Goal: Check status: Check status

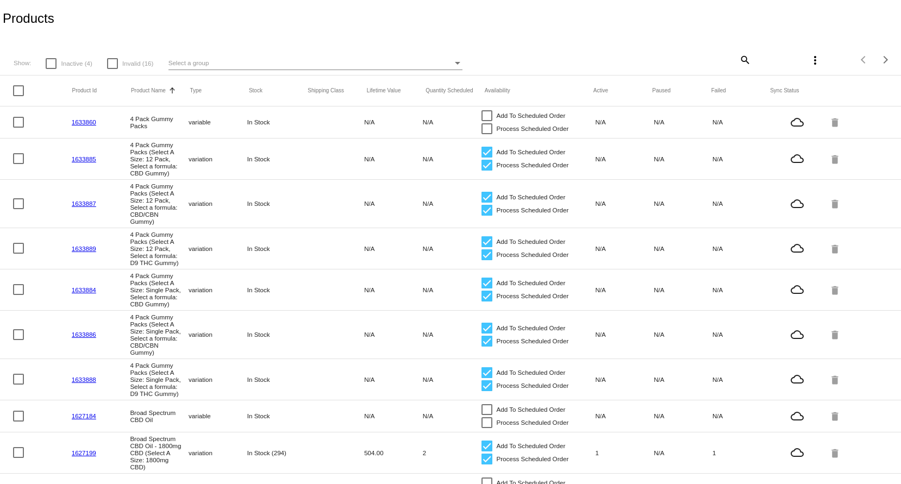
click at [234, 58] on div "Select a group" at bounding box center [310, 62] width 284 height 13
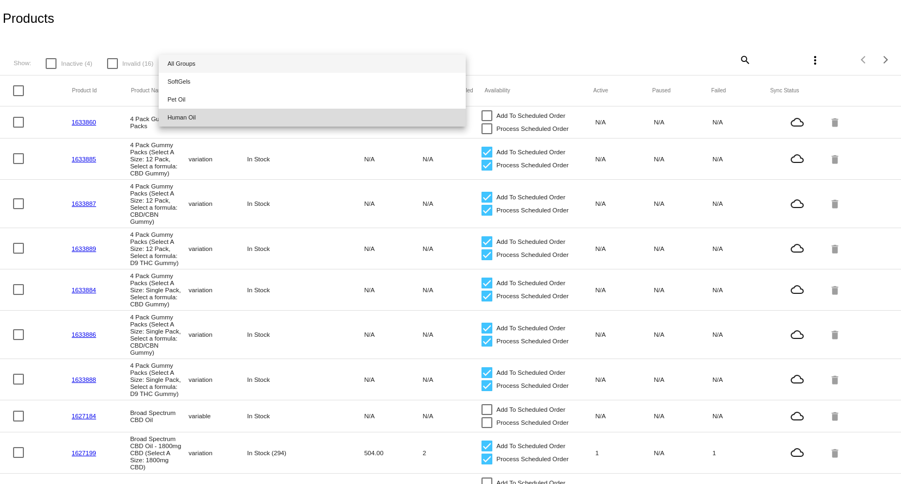
click at [242, 115] on span "Human Oil" at bounding box center [312, 118] width 290 height 18
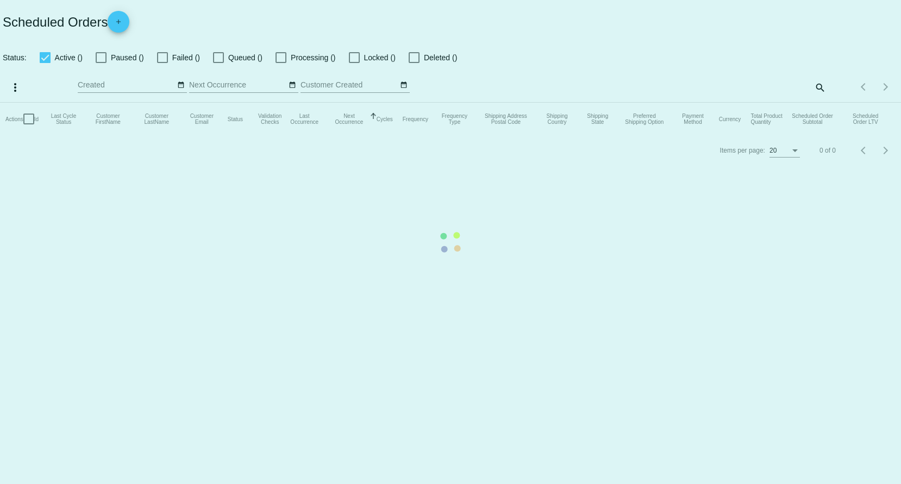
checkbox input "true"
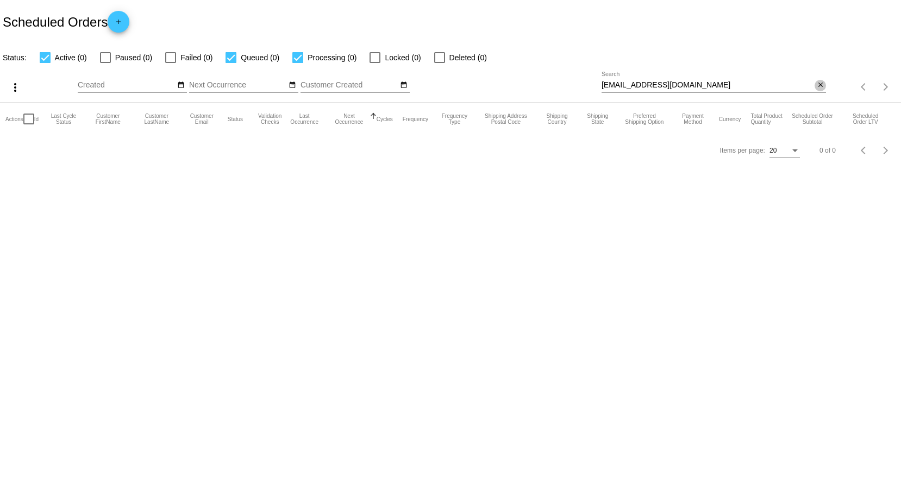
click at [821, 87] on mat-icon "close" at bounding box center [820, 85] width 8 height 9
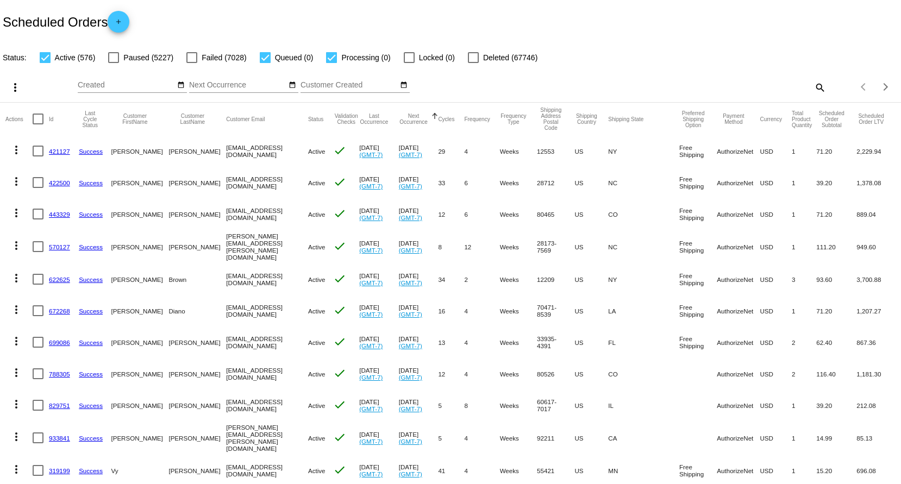
click at [813, 87] on mat-icon "search" at bounding box center [819, 87] width 13 height 17
click at [749, 86] on input "Search" at bounding box center [713, 85] width 224 height 9
paste input "barney.defanfaler@gmail.com"
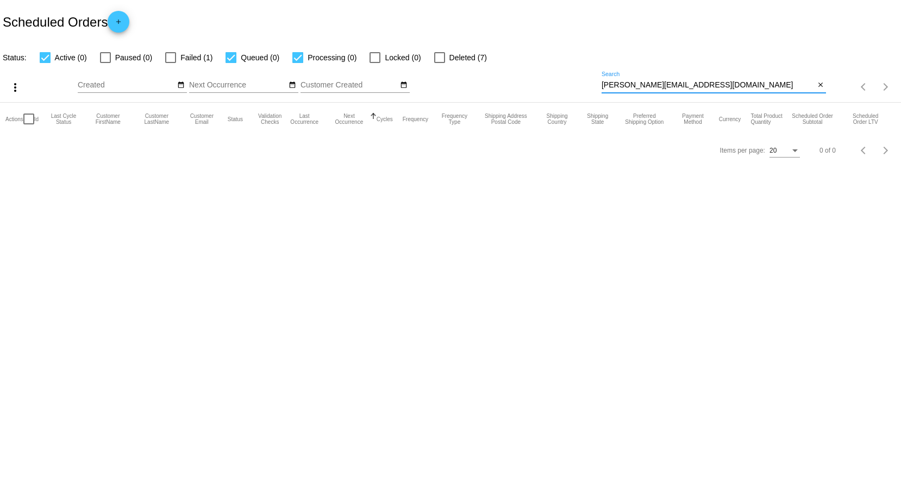
type input "barney.defanfaler@gmail.com"
click at [106, 61] on div at bounding box center [105, 57] width 11 height 11
click at [105, 63] on input "Paused (0)" at bounding box center [105, 63] width 1 height 1
checkbox input "true"
click at [171, 60] on div at bounding box center [170, 57] width 11 height 11
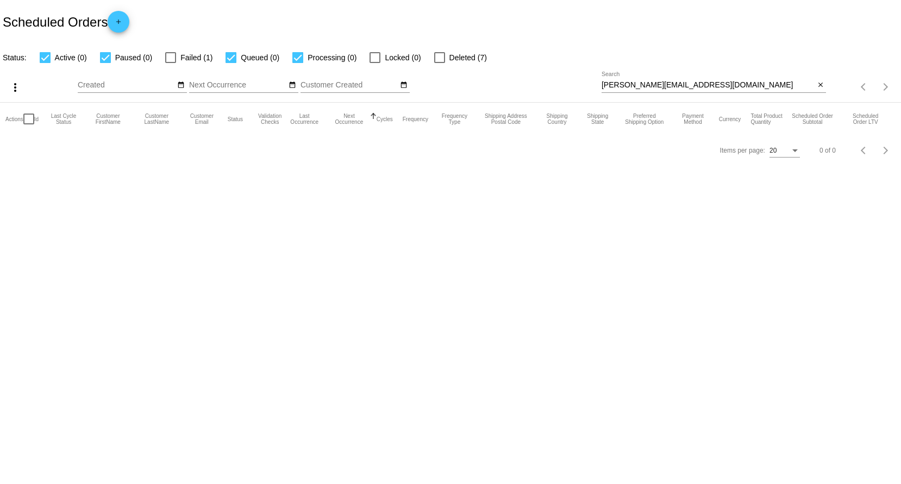
click at [171, 63] on input "Failed (1)" at bounding box center [170, 63] width 1 height 1
checkbox input "true"
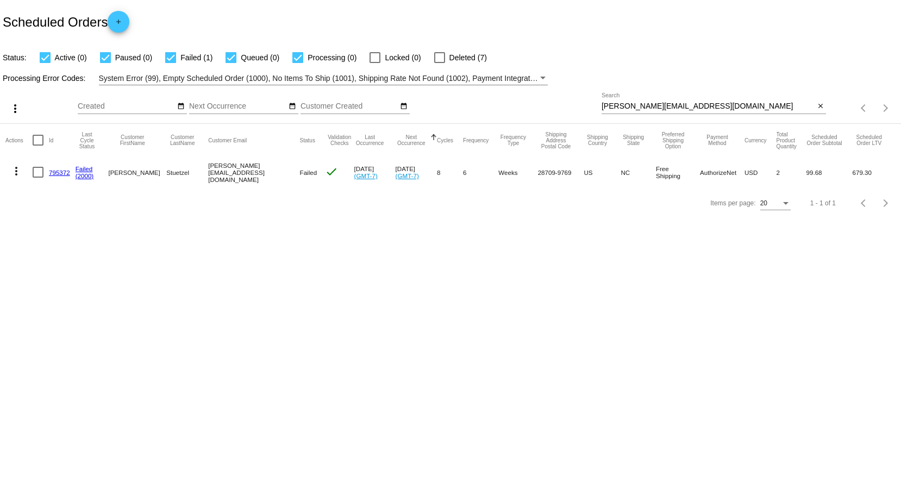
click at [64, 171] on link "795372" at bounding box center [59, 172] width 21 height 7
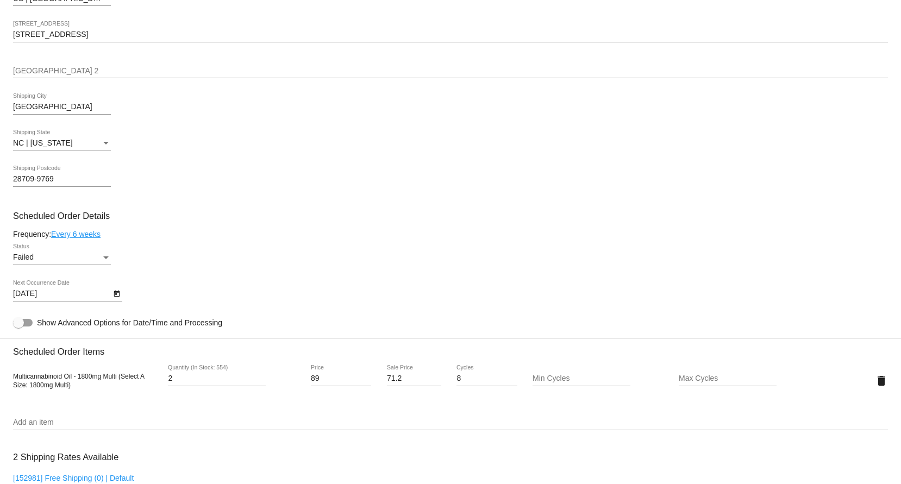
scroll to position [489, 0]
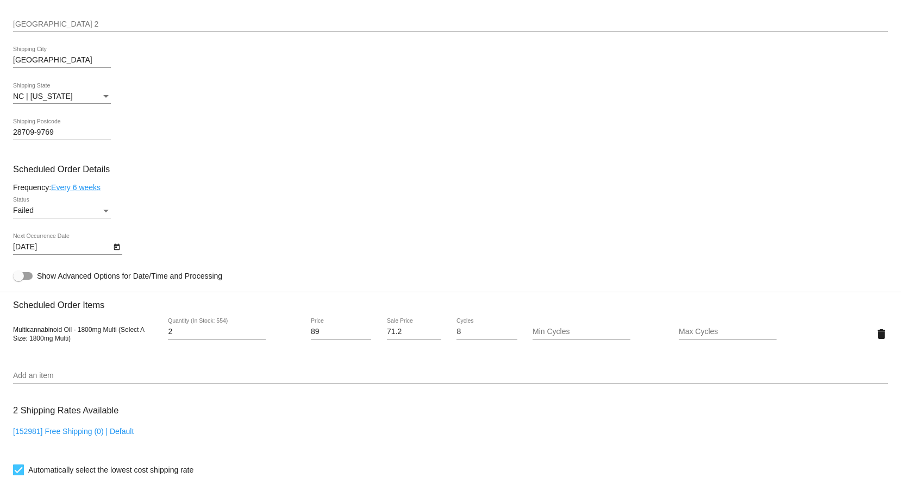
click at [106, 212] on div "Status" at bounding box center [105, 211] width 5 height 3
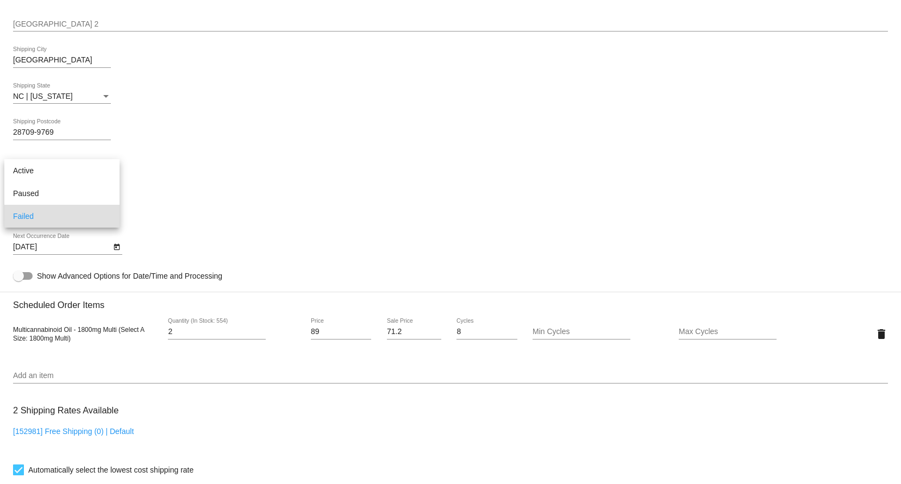
click at [285, 203] on div at bounding box center [450, 242] width 901 height 484
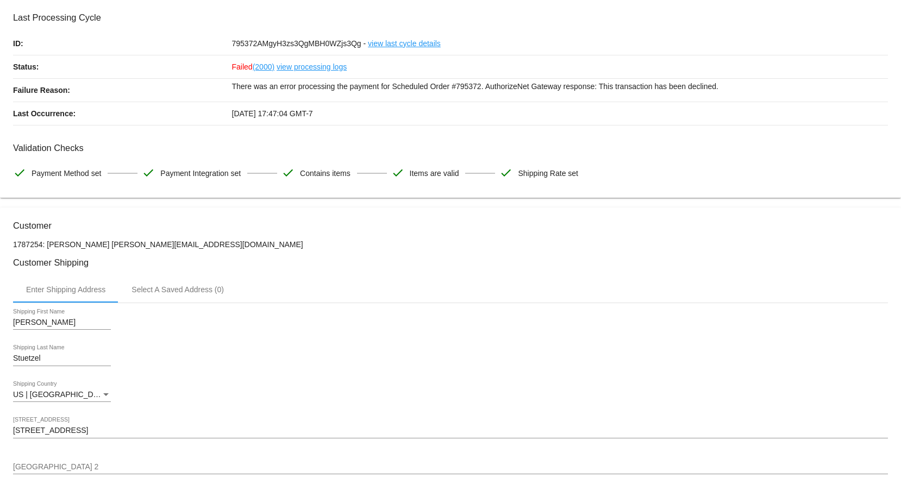
scroll to position [81, 0]
